Goal: Task Accomplishment & Management: Manage account settings

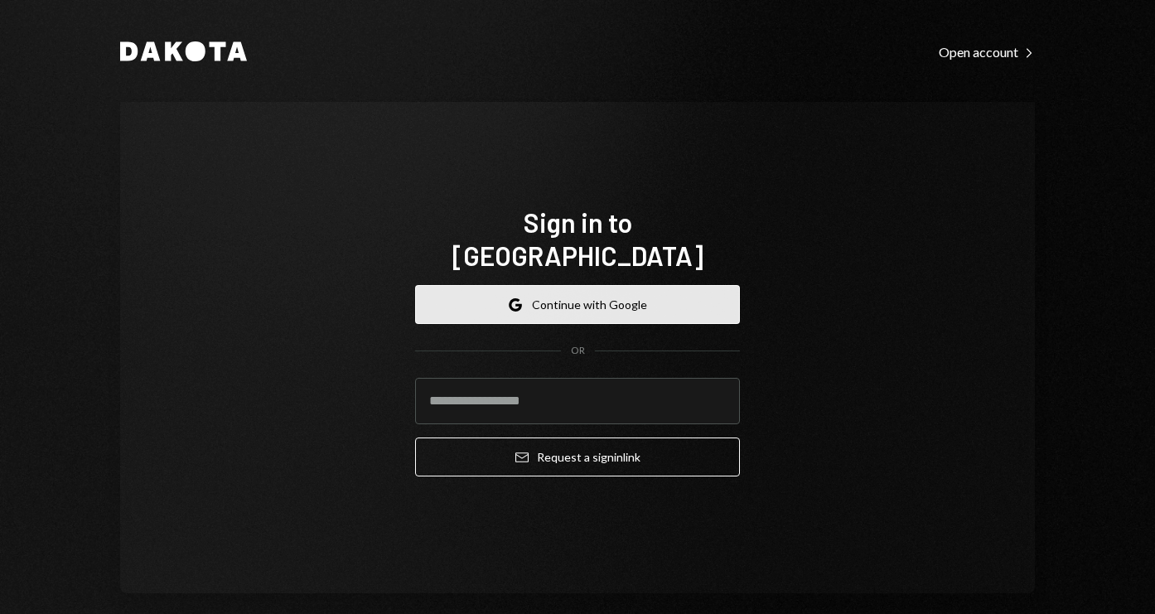
click at [530, 292] on button "Google Continue with Google" at bounding box center [577, 304] width 325 height 39
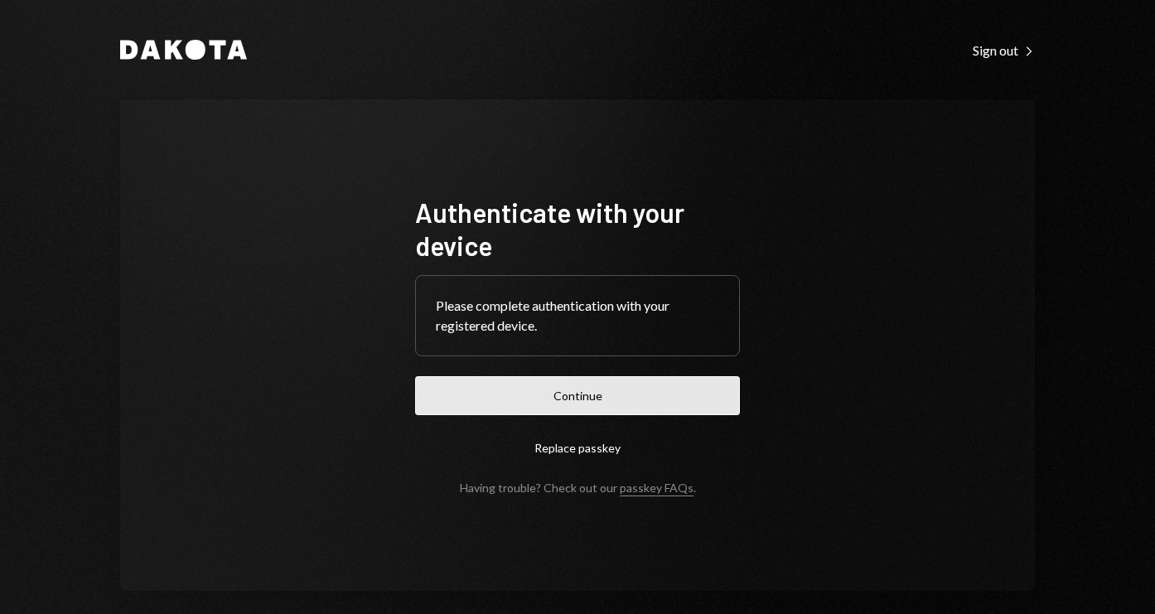
click at [551, 401] on button "Continue" at bounding box center [577, 395] width 325 height 39
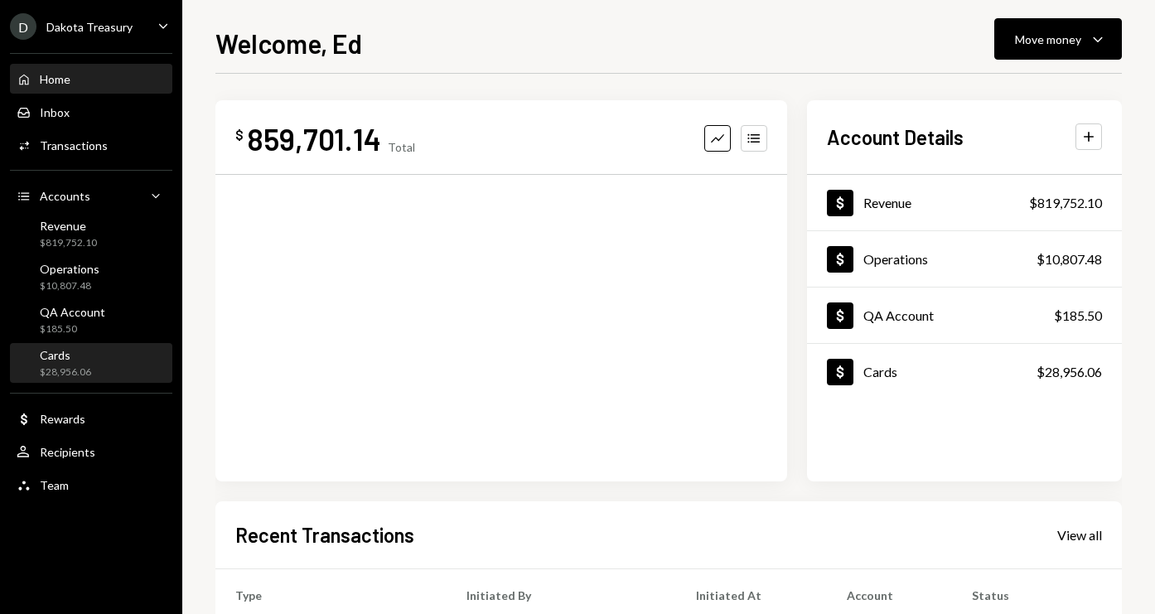
click at [55, 359] on div "Cards" at bounding box center [65, 355] width 51 height 14
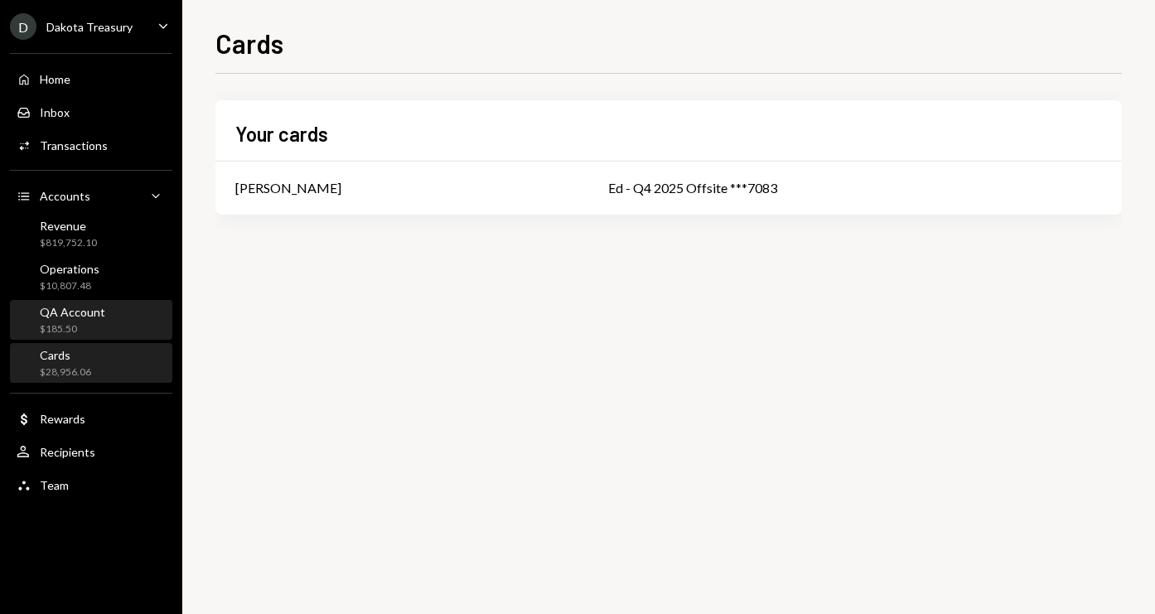
click at [69, 316] on div "QA Account" at bounding box center [72, 312] width 65 height 14
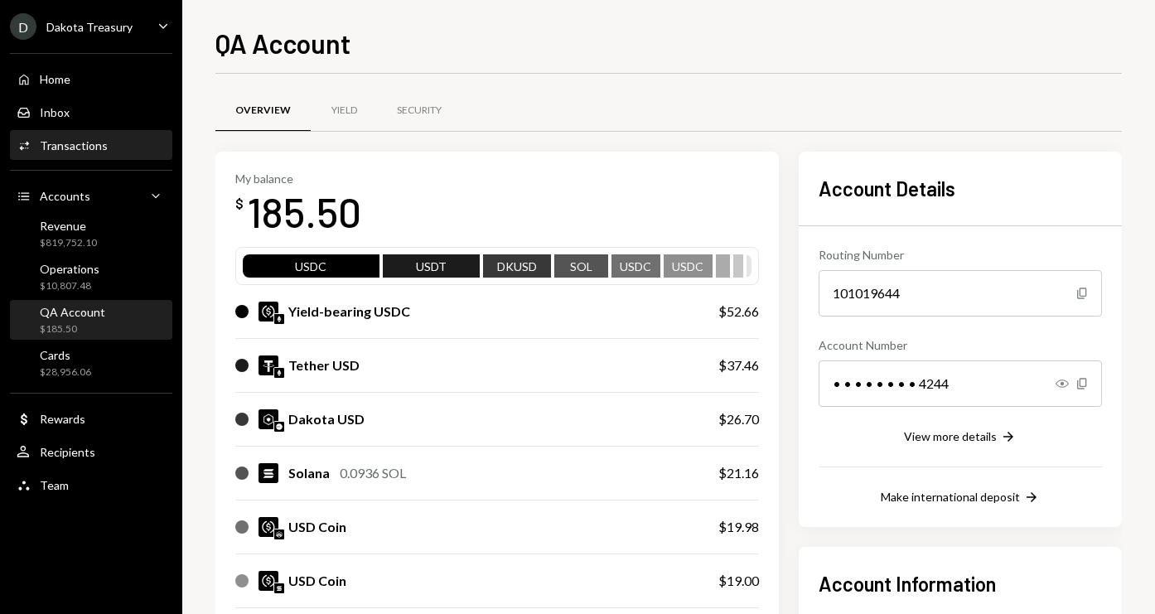
click at [83, 151] on div "Transactions" at bounding box center [74, 145] width 68 height 14
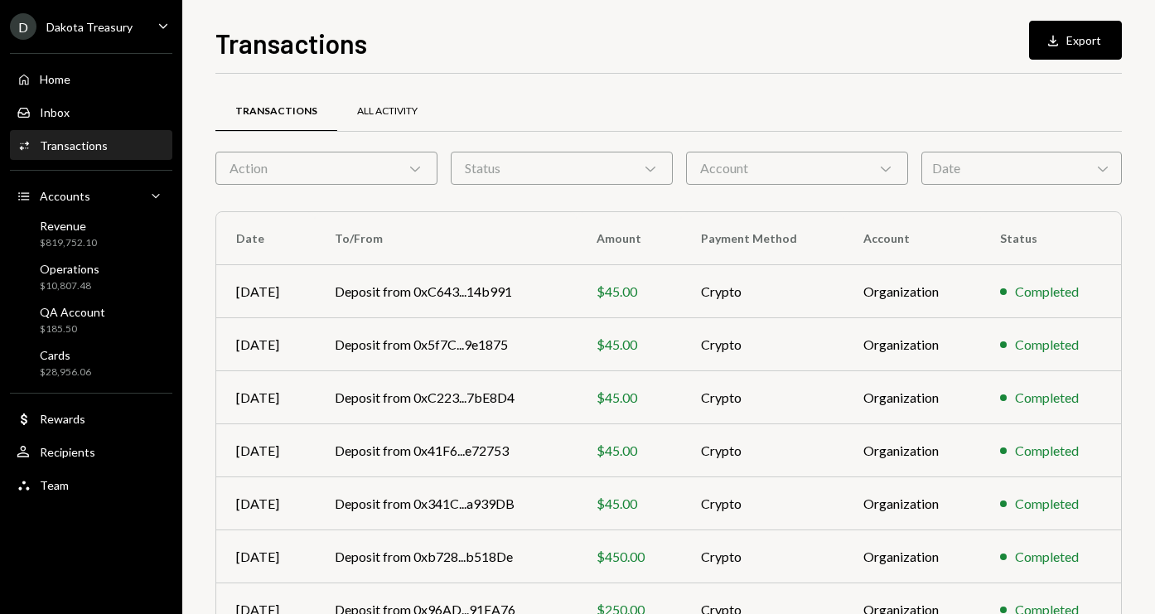
click at [379, 107] on div "All Activity" at bounding box center [387, 111] width 60 height 14
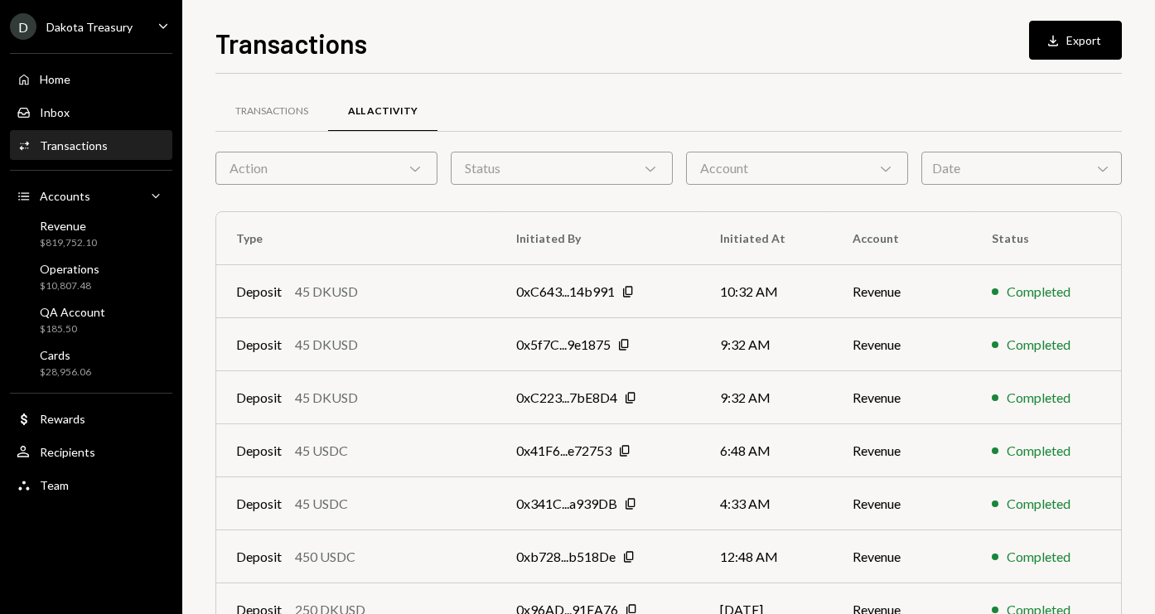
click at [348, 171] on div "Action Chevron Down" at bounding box center [326, 168] width 222 height 33
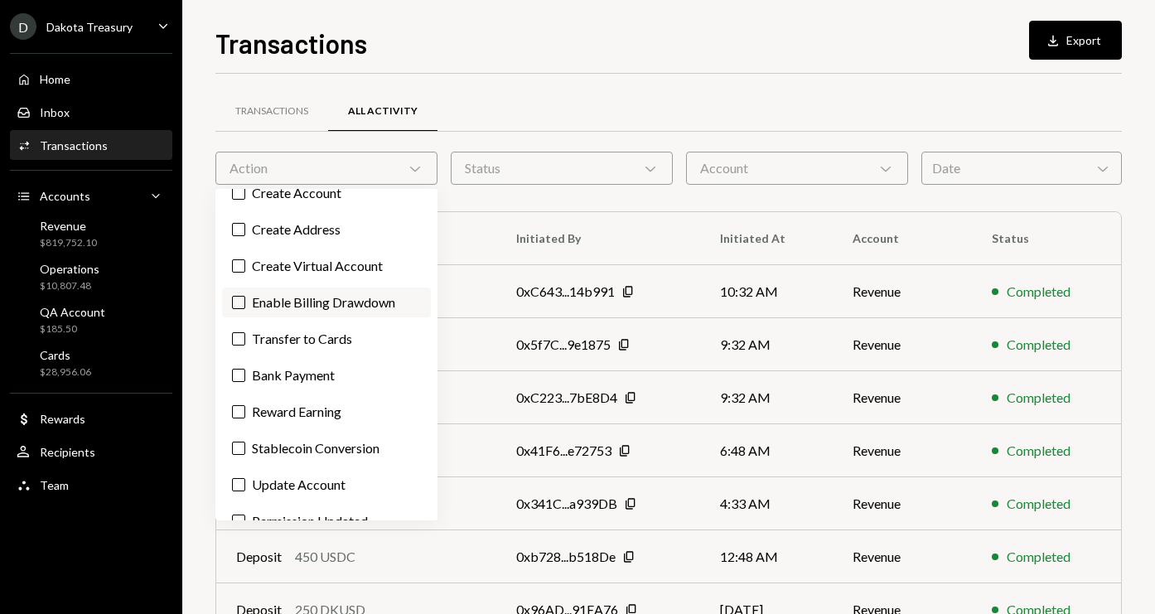
scroll to position [291, 0]
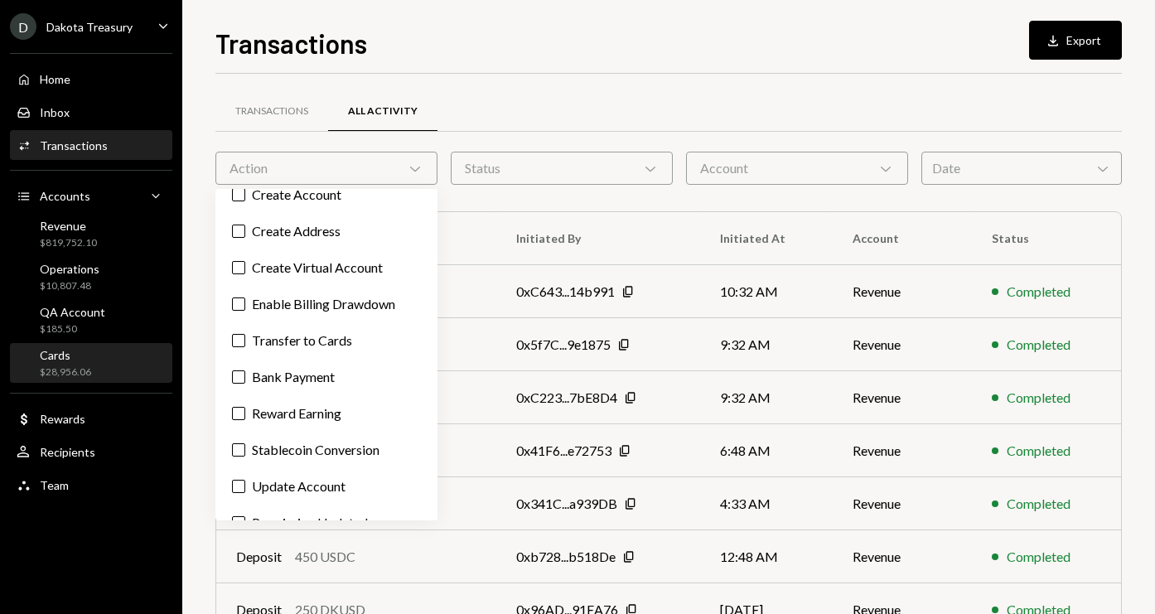
click at [62, 365] on div "$28,956.06" at bounding box center [65, 372] width 51 height 14
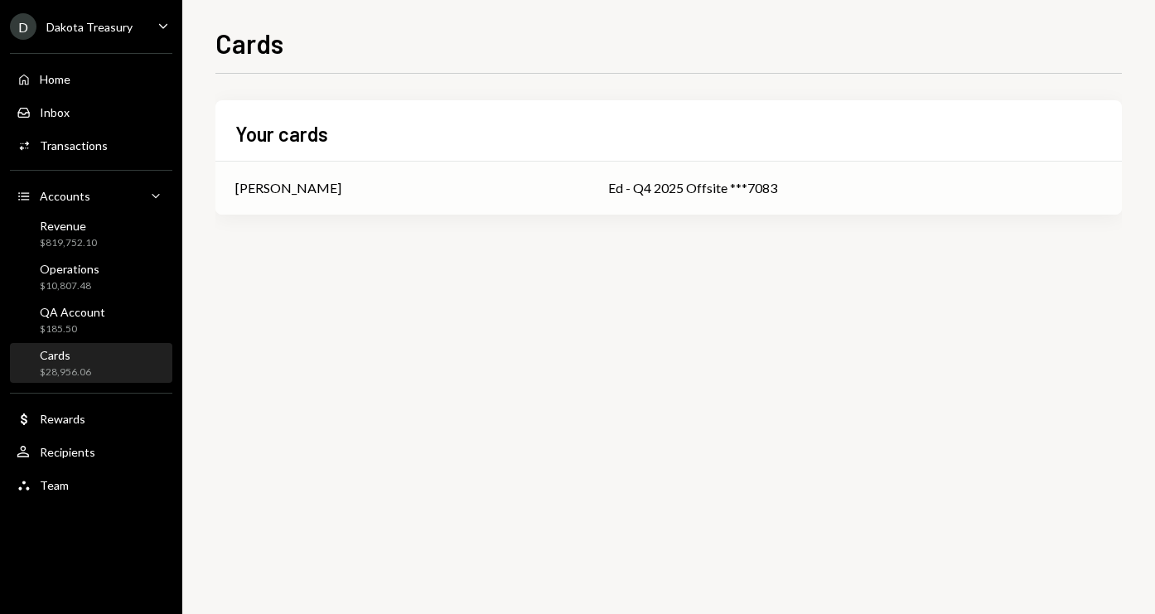
click at [588, 184] on td "Ed - Q4 2025 Offsite ***7083" at bounding box center [854, 188] width 533 height 53
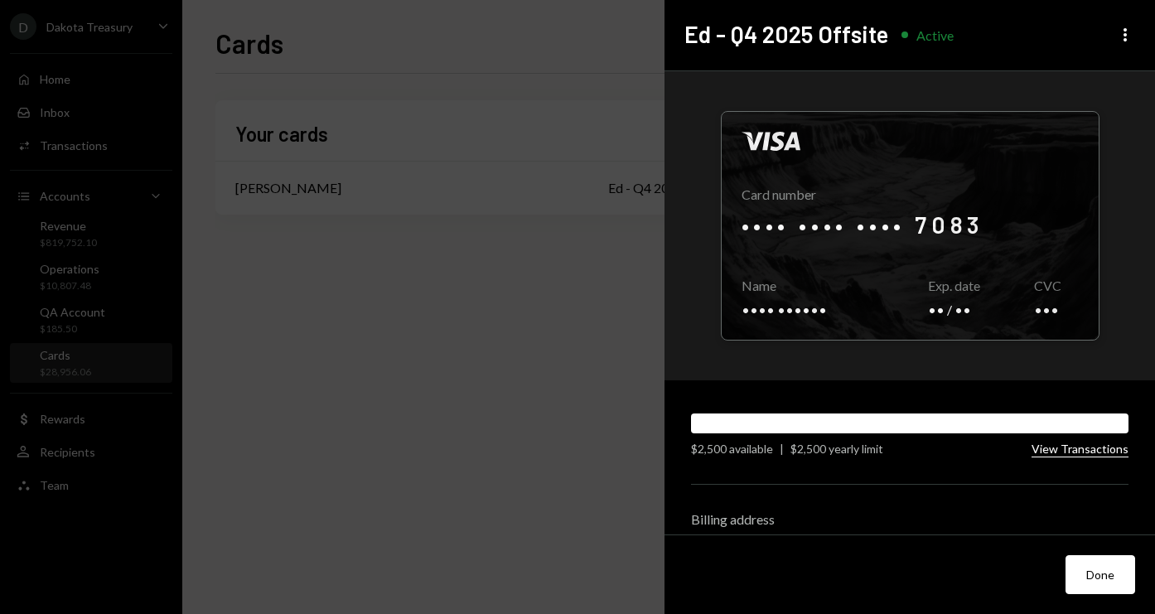
click at [1050, 447] on button "View Transactions" at bounding box center [1079, 450] width 97 height 16
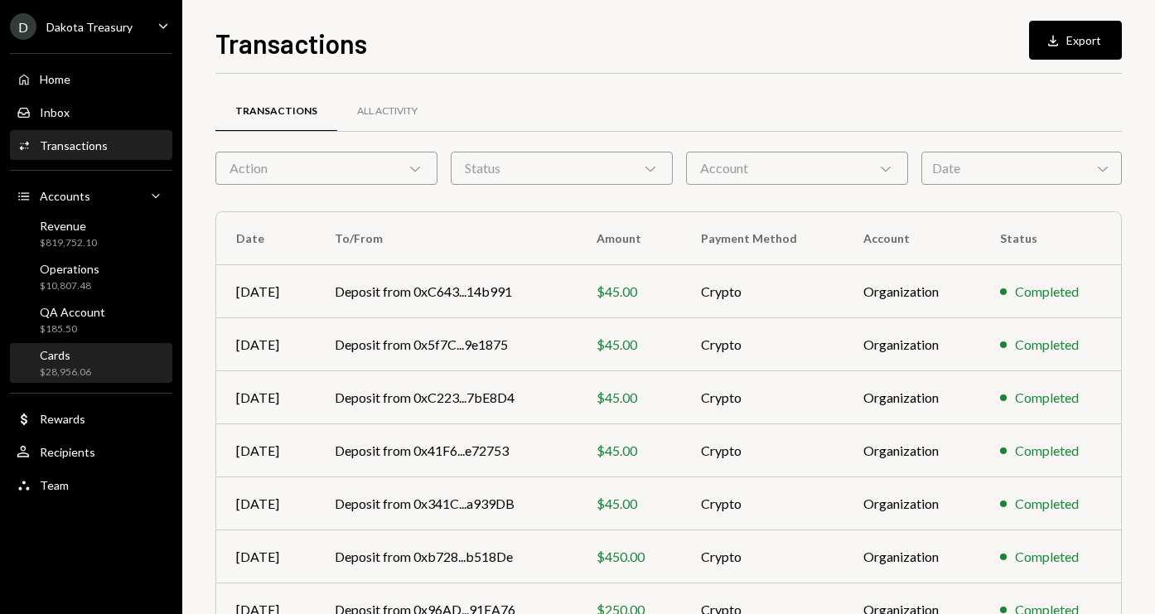
click at [54, 362] on div "Cards $28,956.06" at bounding box center [65, 363] width 51 height 31
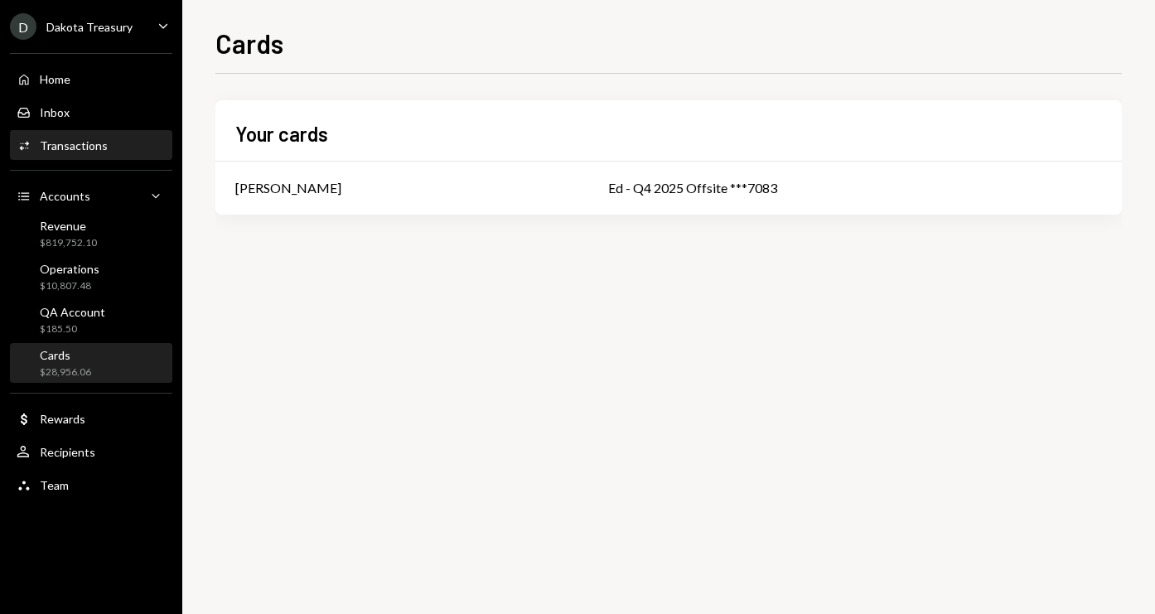
click at [55, 147] on div "Transactions" at bounding box center [74, 145] width 68 height 14
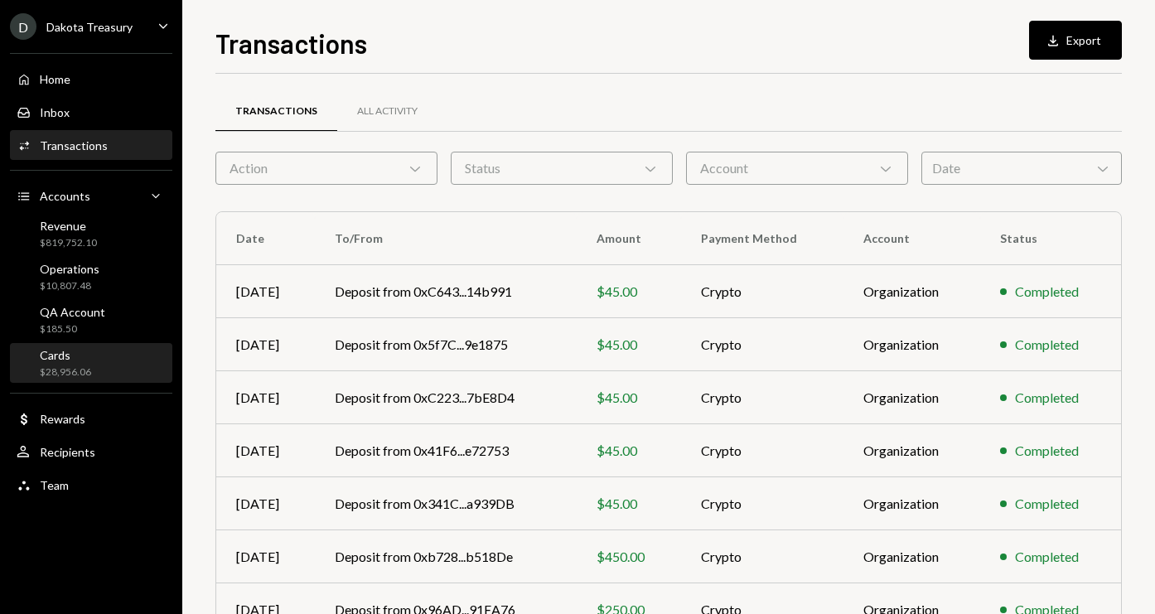
click at [67, 352] on div "Cards" at bounding box center [65, 355] width 51 height 14
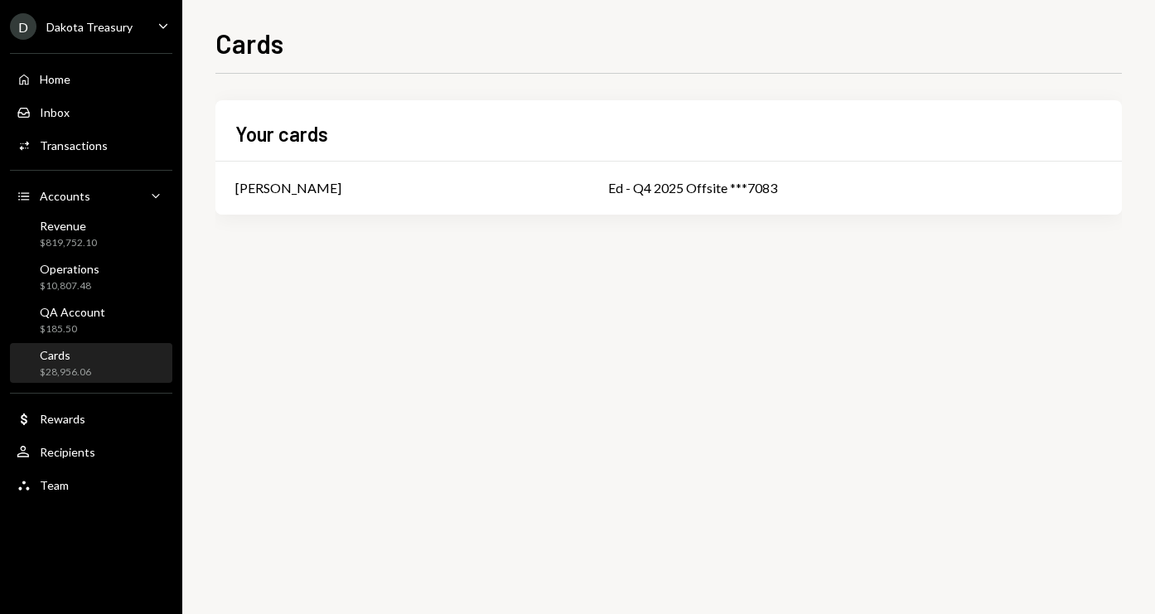
click at [84, 27] on div "Dakota Treasury" at bounding box center [89, 27] width 86 height 14
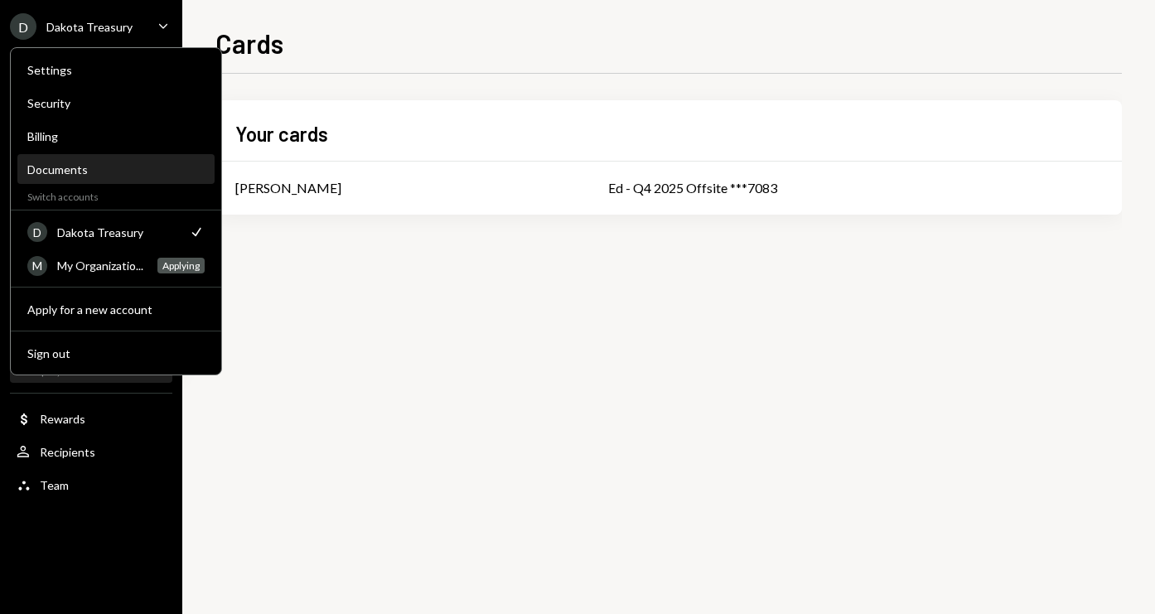
click at [80, 162] on div "Documents" at bounding box center [115, 169] width 177 height 14
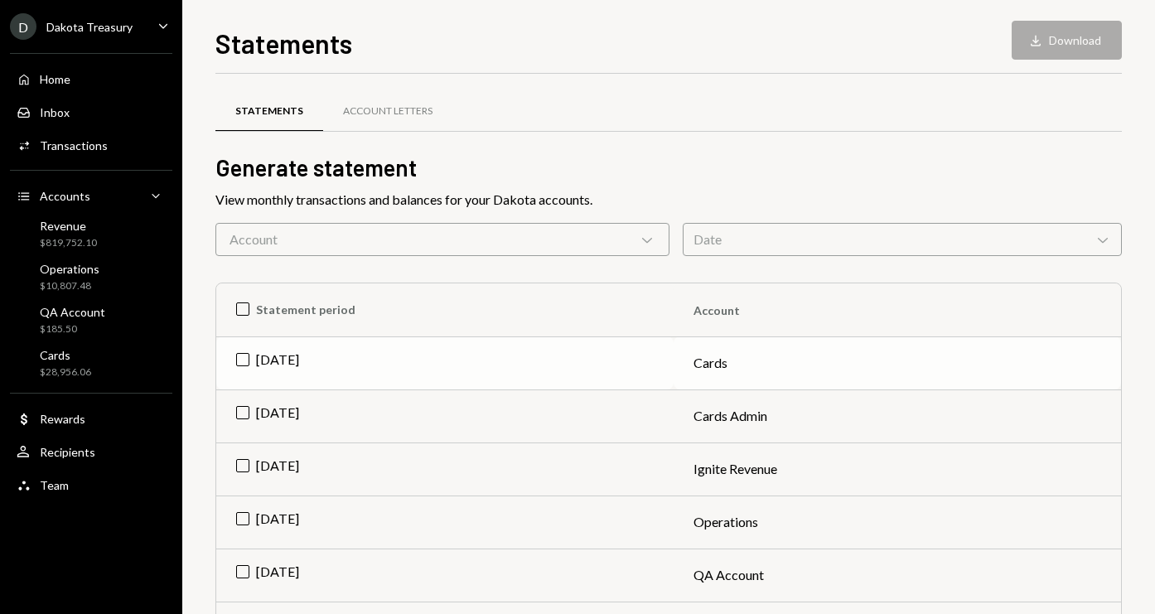
click at [273, 362] on td "Sep 2025" at bounding box center [444, 362] width 457 height 53
click at [1021, 46] on button "Download Download" at bounding box center [1066, 40] width 110 height 39
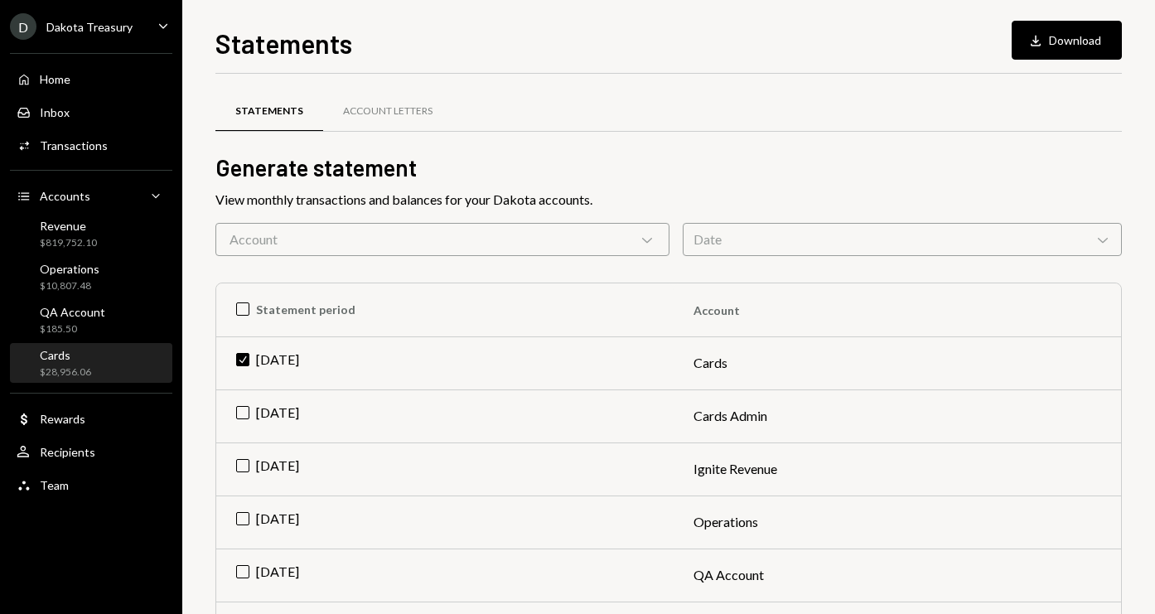
click at [73, 361] on div "Cards" at bounding box center [65, 355] width 51 height 14
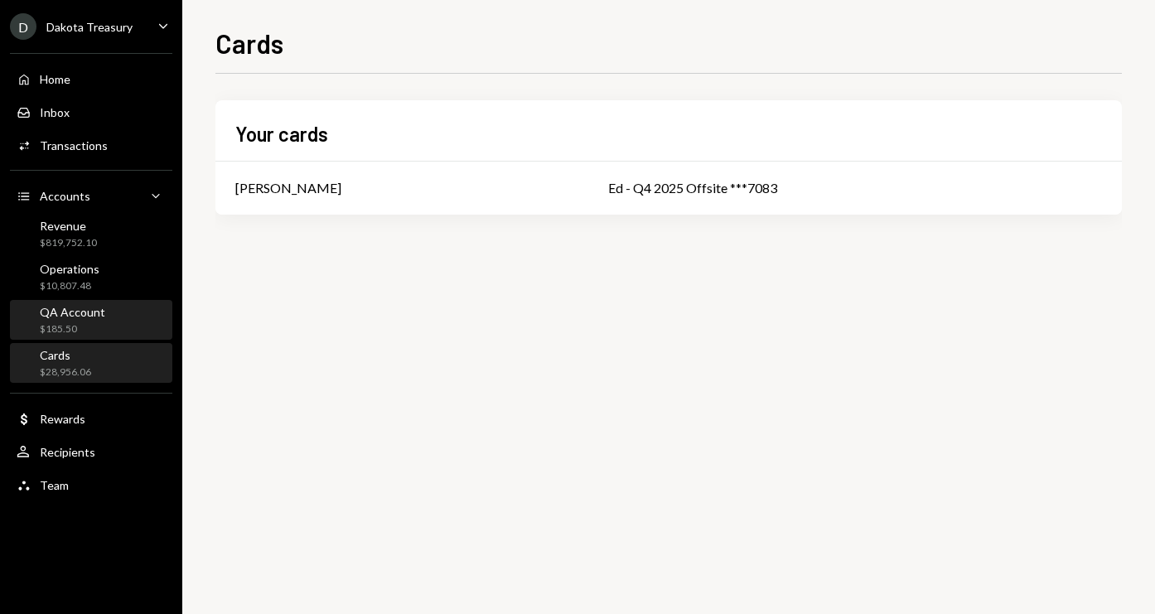
click at [70, 308] on div "QA Account" at bounding box center [72, 312] width 65 height 14
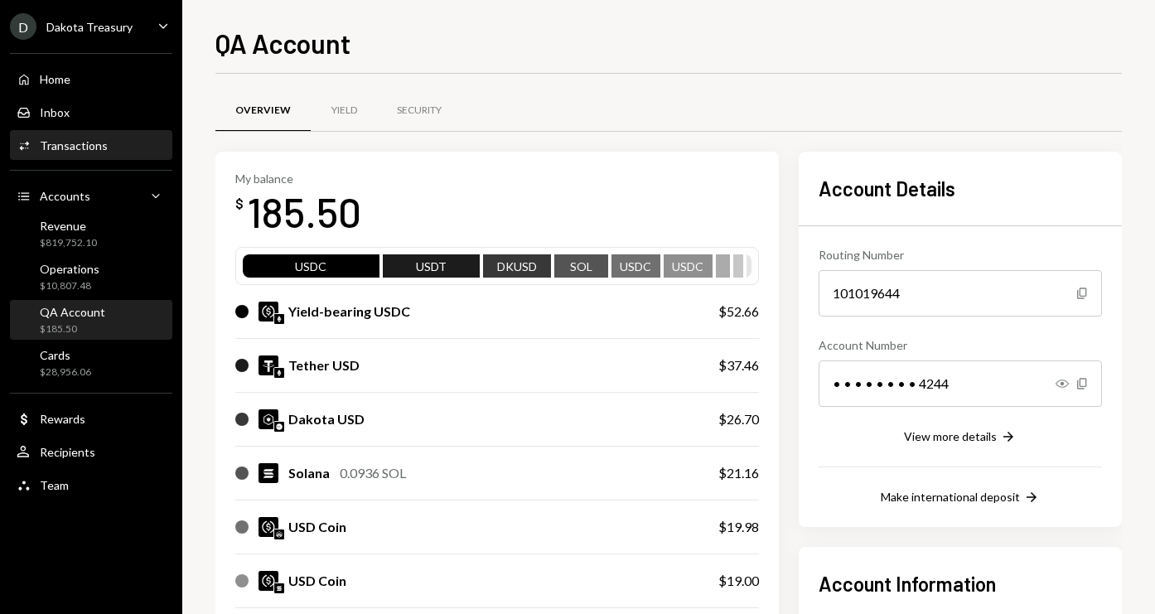
click at [78, 157] on div "Activities Transactions" at bounding box center [91, 146] width 149 height 28
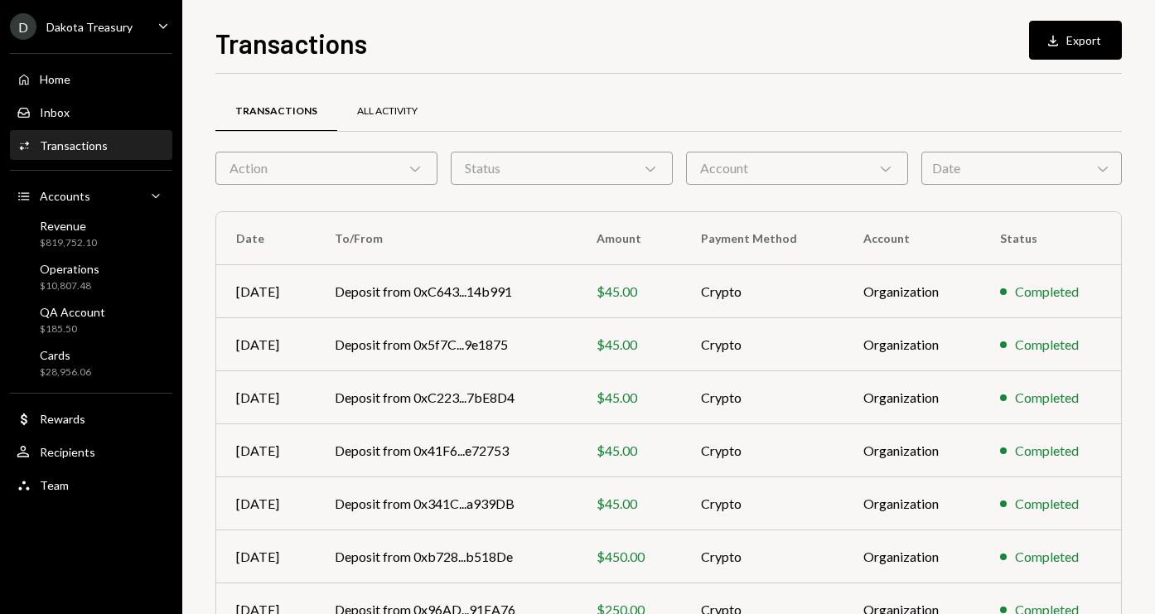
click at [398, 114] on div "All Activity" at bounding box center [387, 111] width 60 height 14
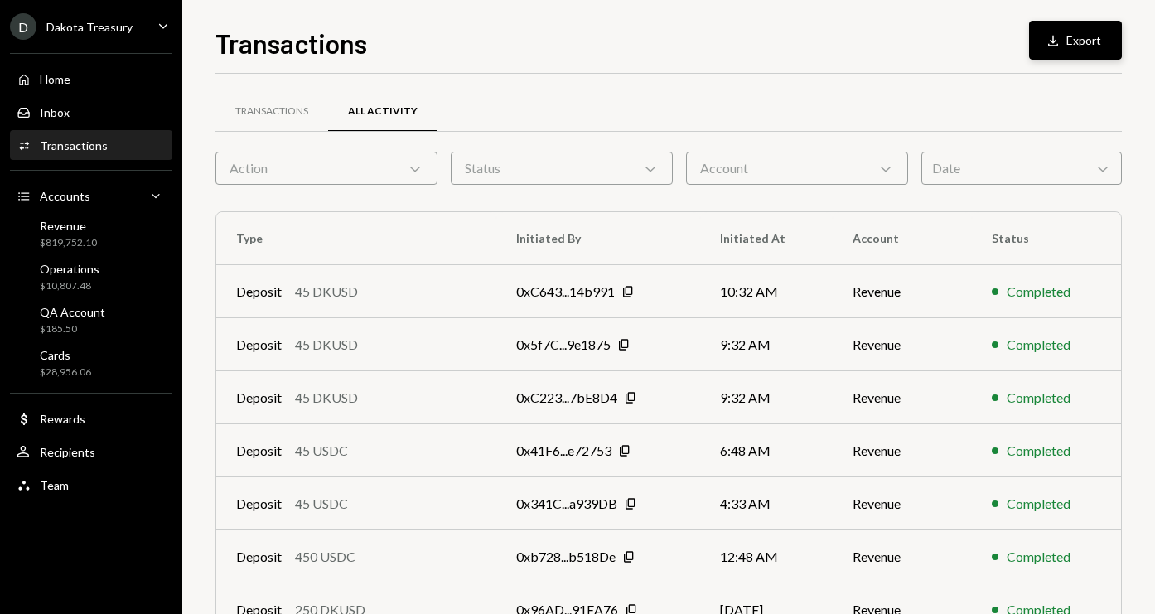
click at [1055, 47] on icon "Download" at bounding box center [1053, 40] width 17 height 17
click at [343, 171] on div "Action Chevron Down" at bounding box center [326, 168] width 222 height 33
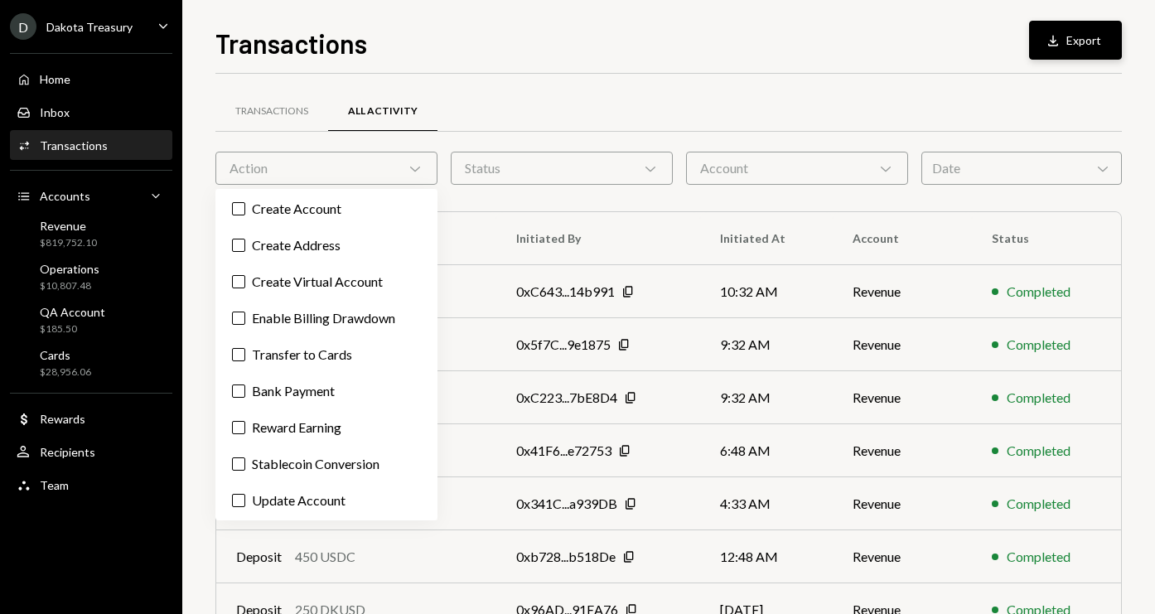
scroll to position [283, 0]
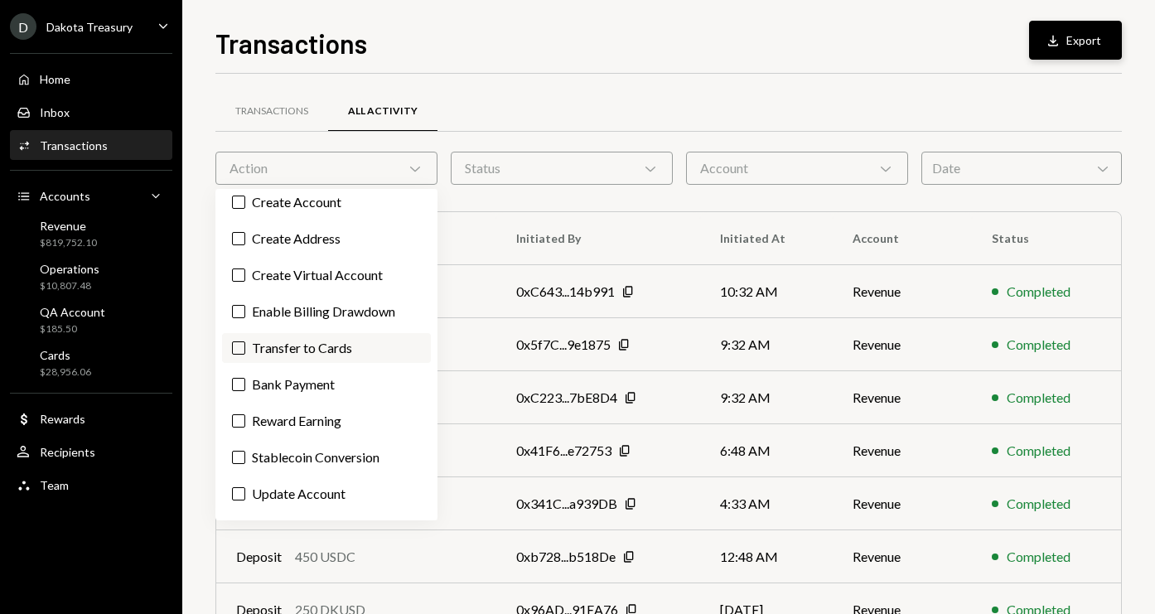
click at [236, 344] on button "Transfer to Cards" at bounding box center [238, 347] width 13 height 13
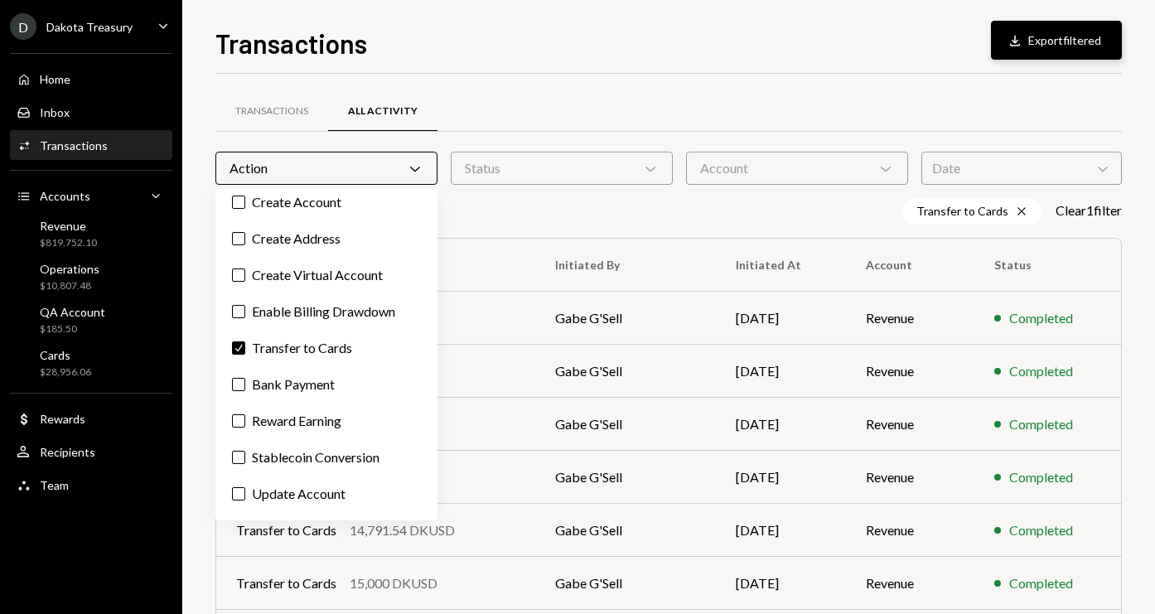
click at [604, 60] on div "Transactions Download Export filtered Transactions All Activity Action Chevron …" at bounding box center [668, 318] width 906 height 591
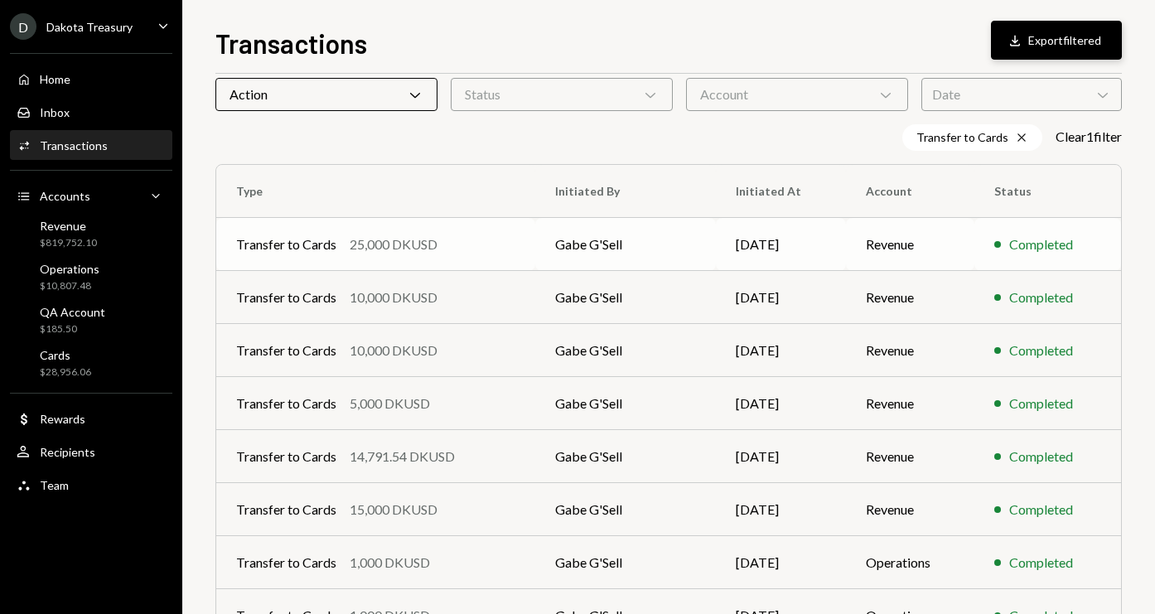
scroll to position [0, 0]
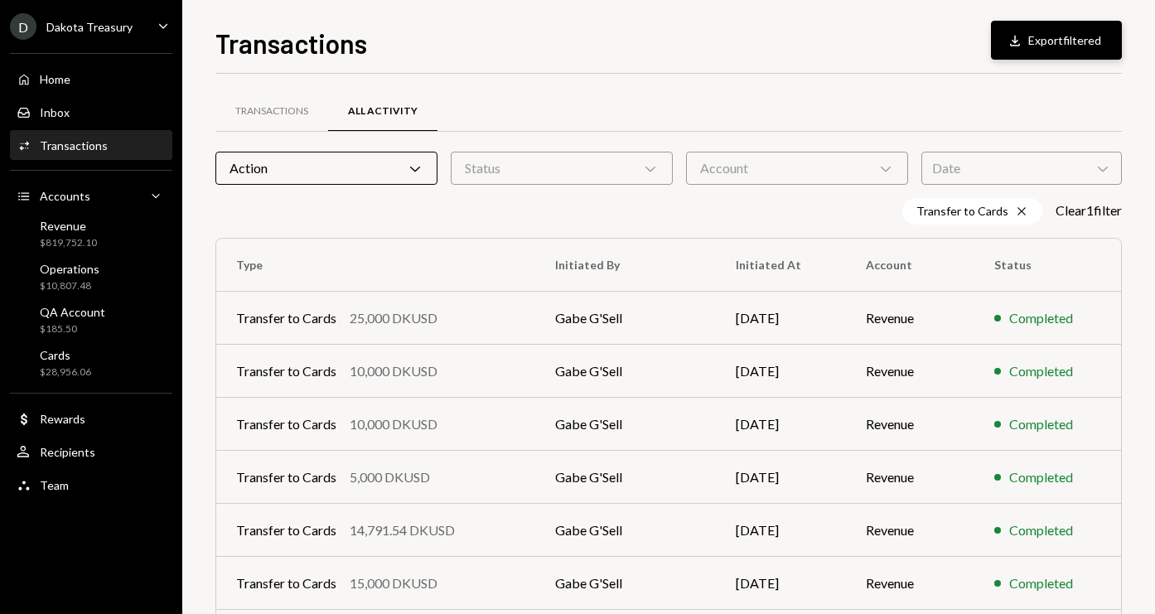
click at [299, 164] on div "Action Chevron Down" at bounding box center [326, 168] width 222 height 33
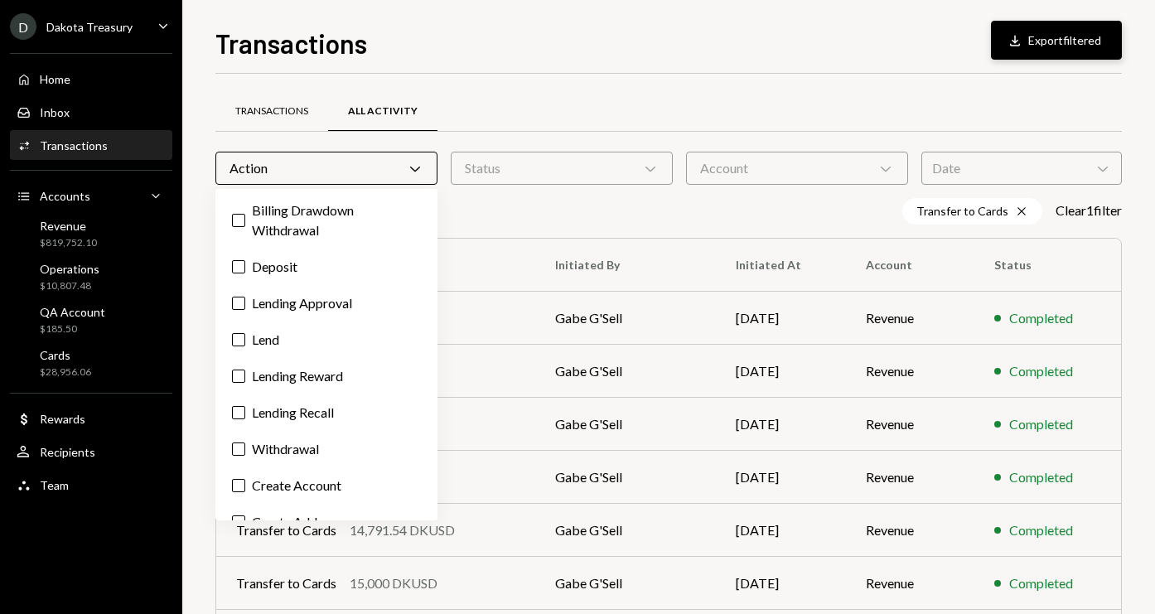
click at [252, 113] on div "Transactions" at bounding box center [271, 111] width 73 height 14
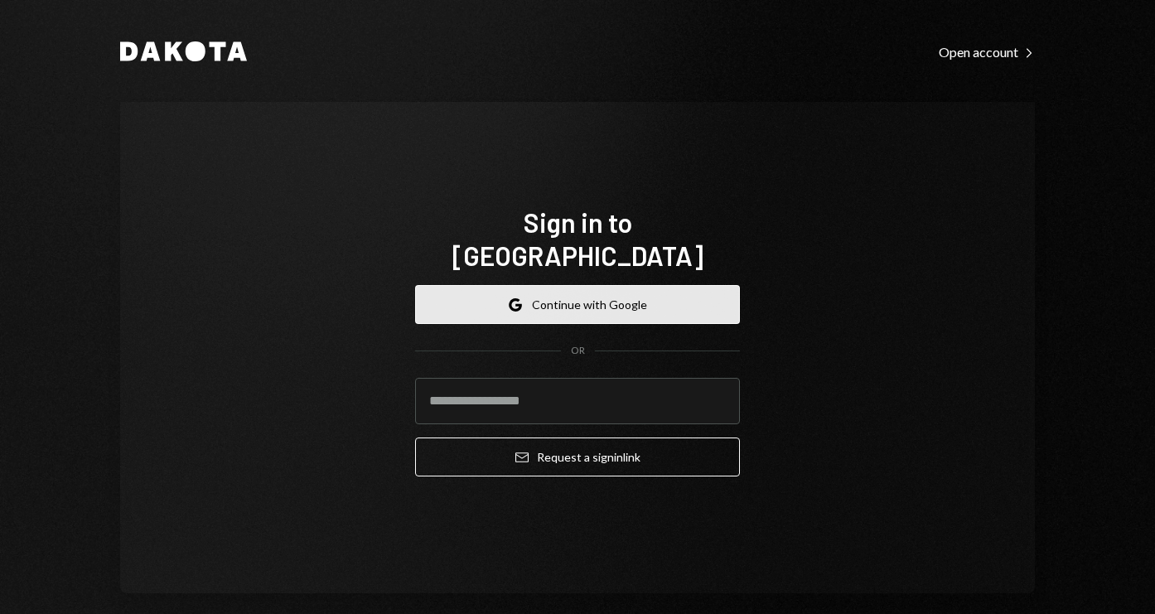
click at [555, 286] on button "Google Continue with Google" at bounding box center [577, 304] width 325 height 39
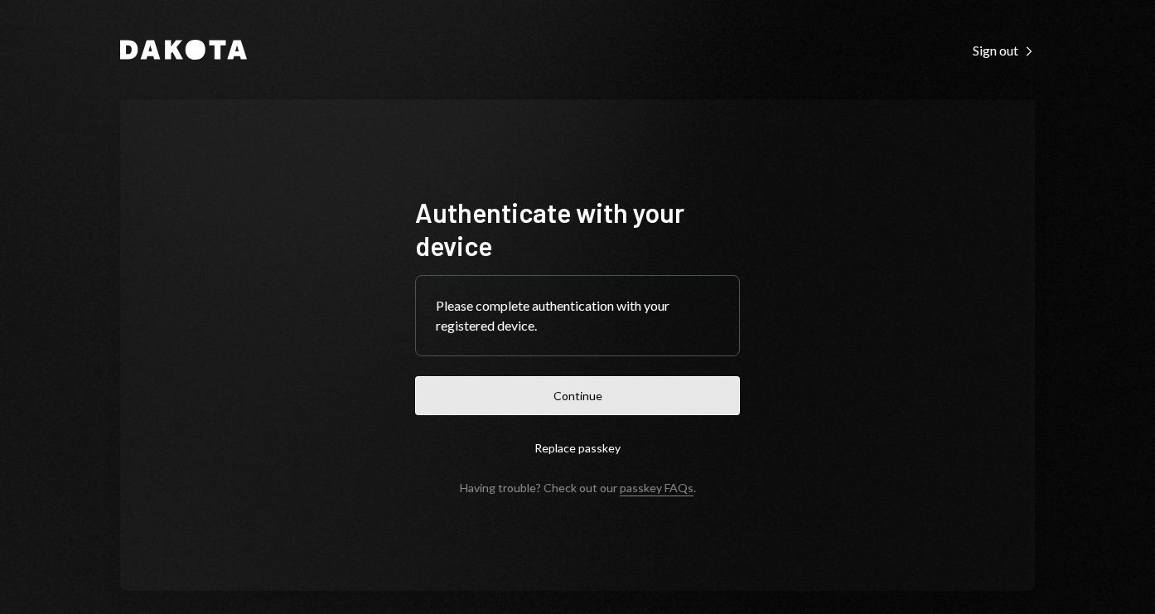
click at [538, 413] on button "Continue" at bounding box center [577, 395] width 325 height 39
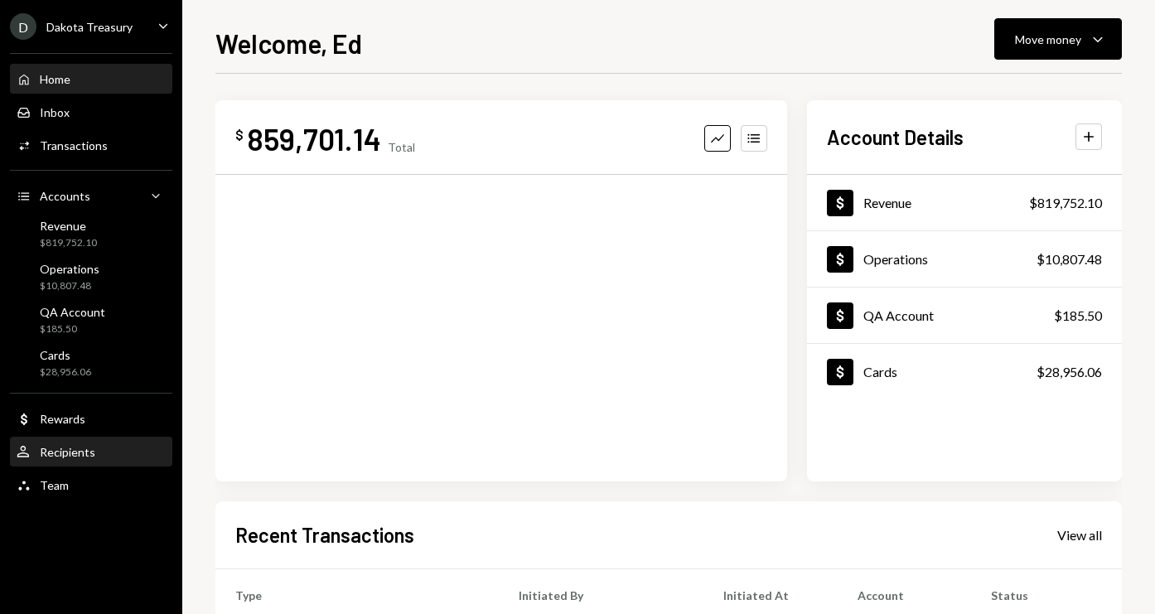
click at [55, 453] on div "Recipients" at bounding box center [67, 452] width 55 height 14
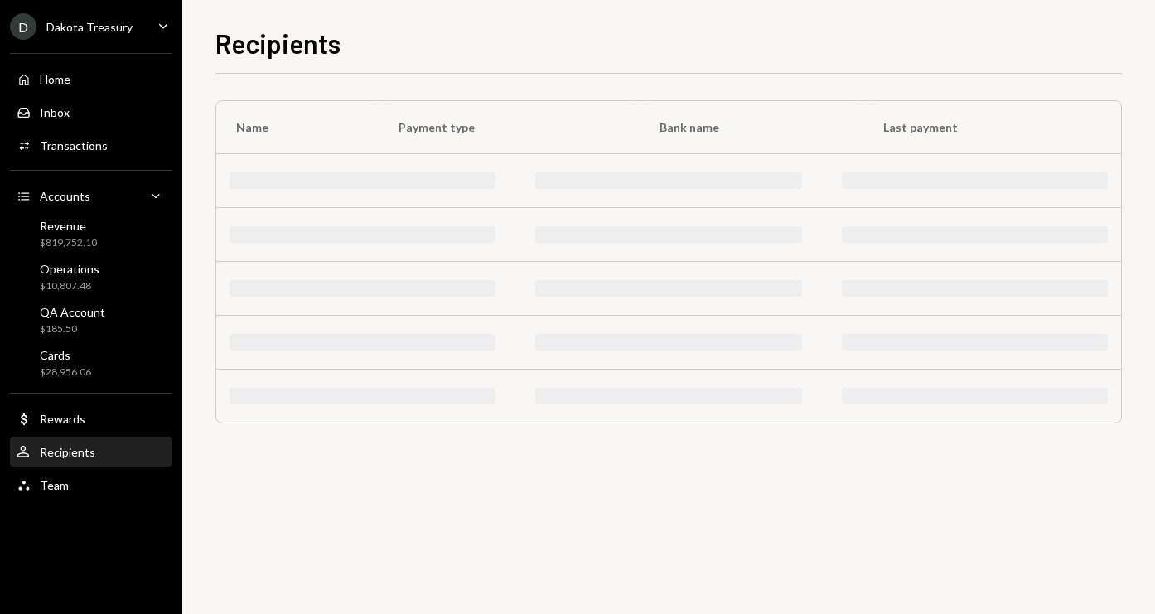
click at [64, 454] on div "Recipients" at bounding box center [67, 452] width 55 height 14
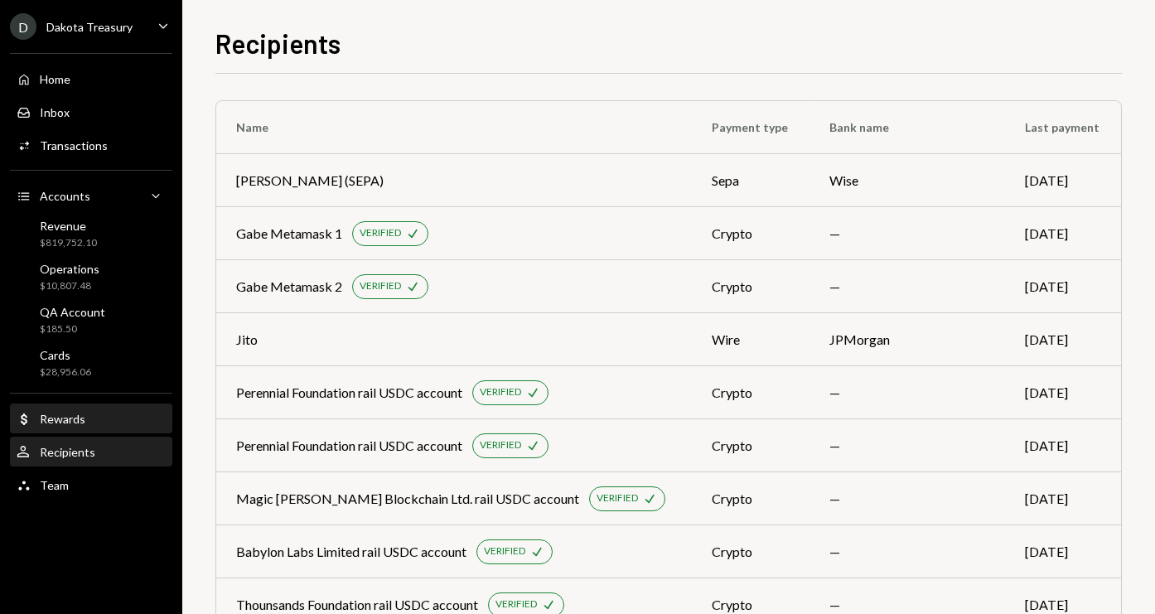
click at [63, 423] on div "Rewards" at bounding box center [63, 419] width 46 height 14
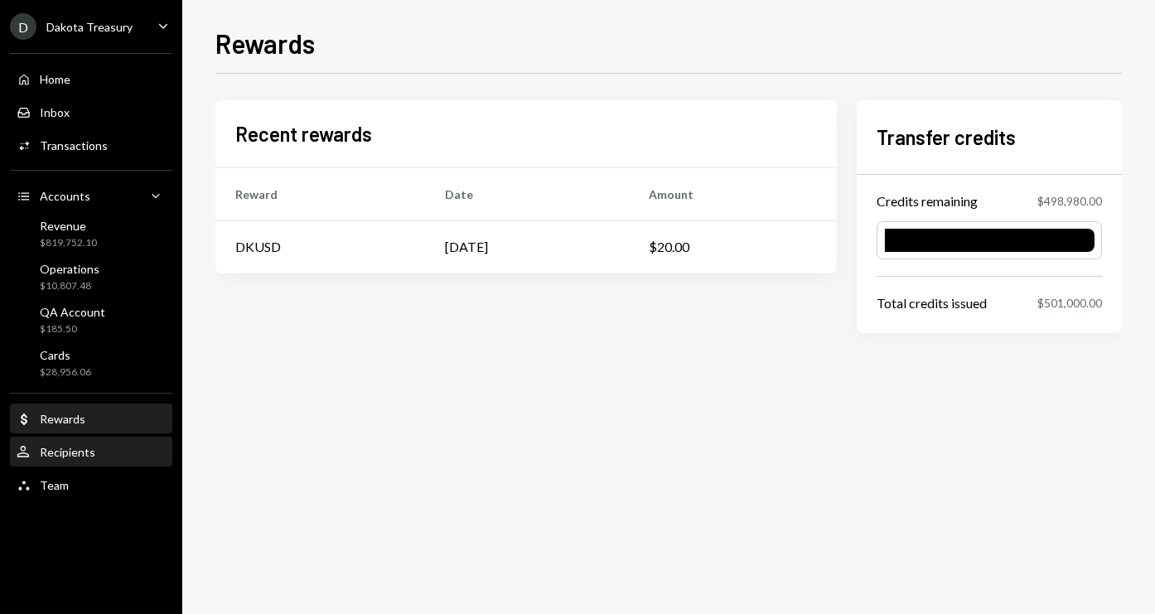
click at [58, 452] on div "Recipients" at bounding box center [67, 452] width 55 height 14
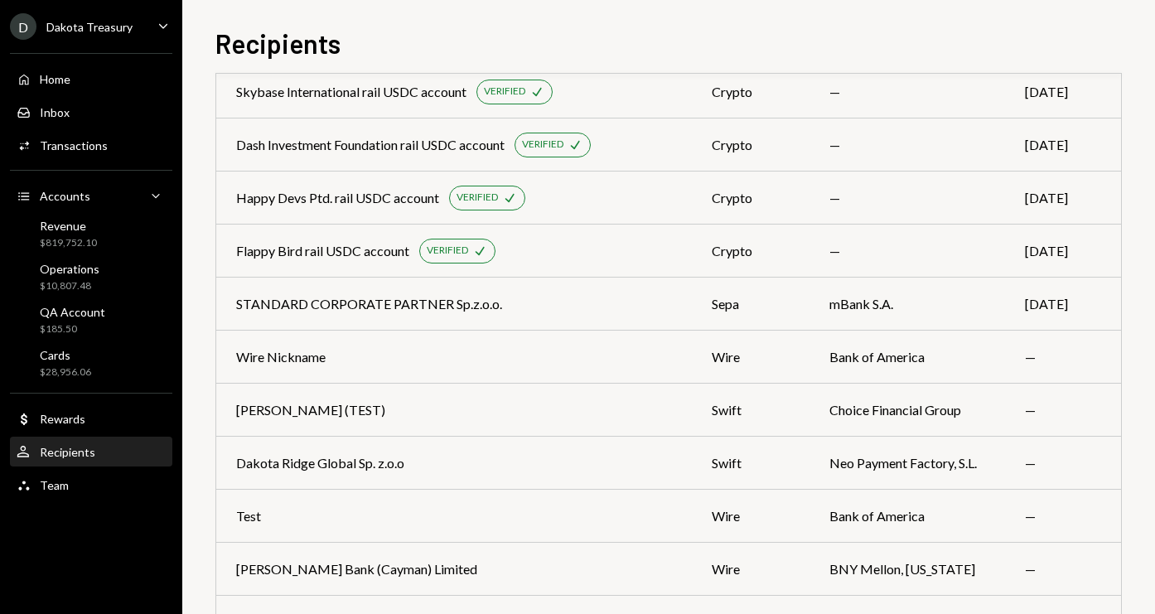
scroll to position [1800, 0]
